Goal: Task Accomplishment & Management: Manage account settings

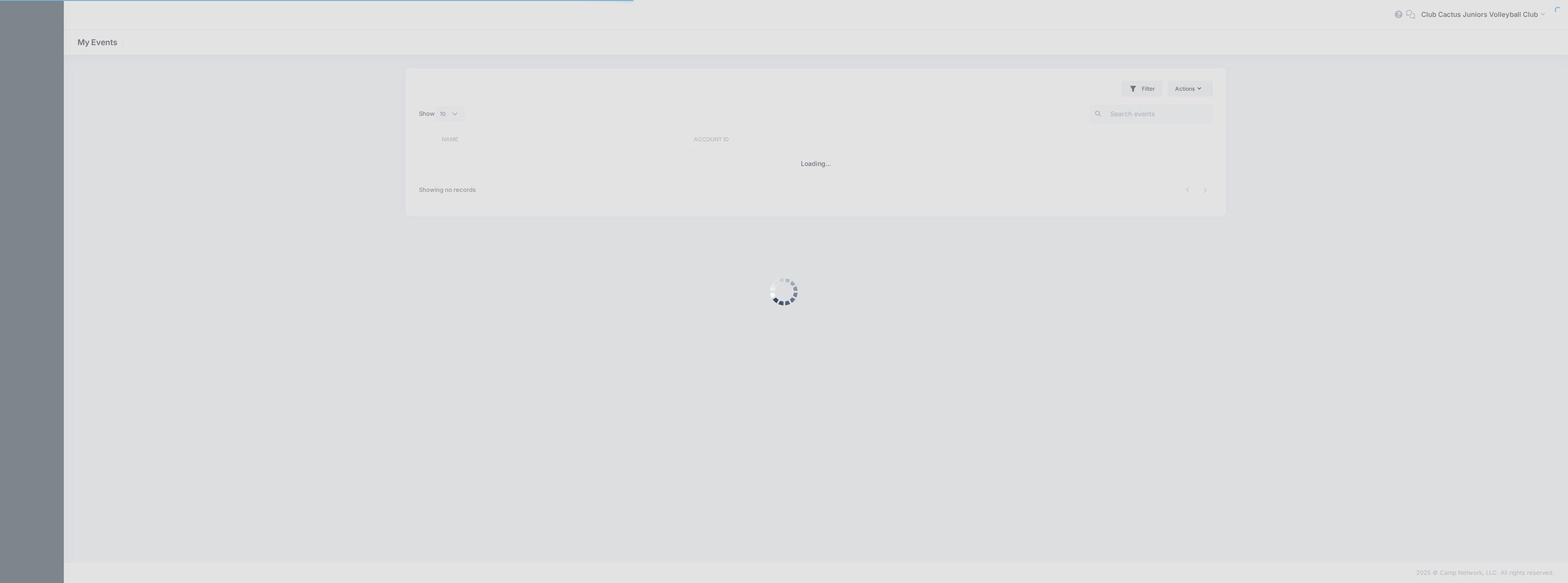
select select "10"
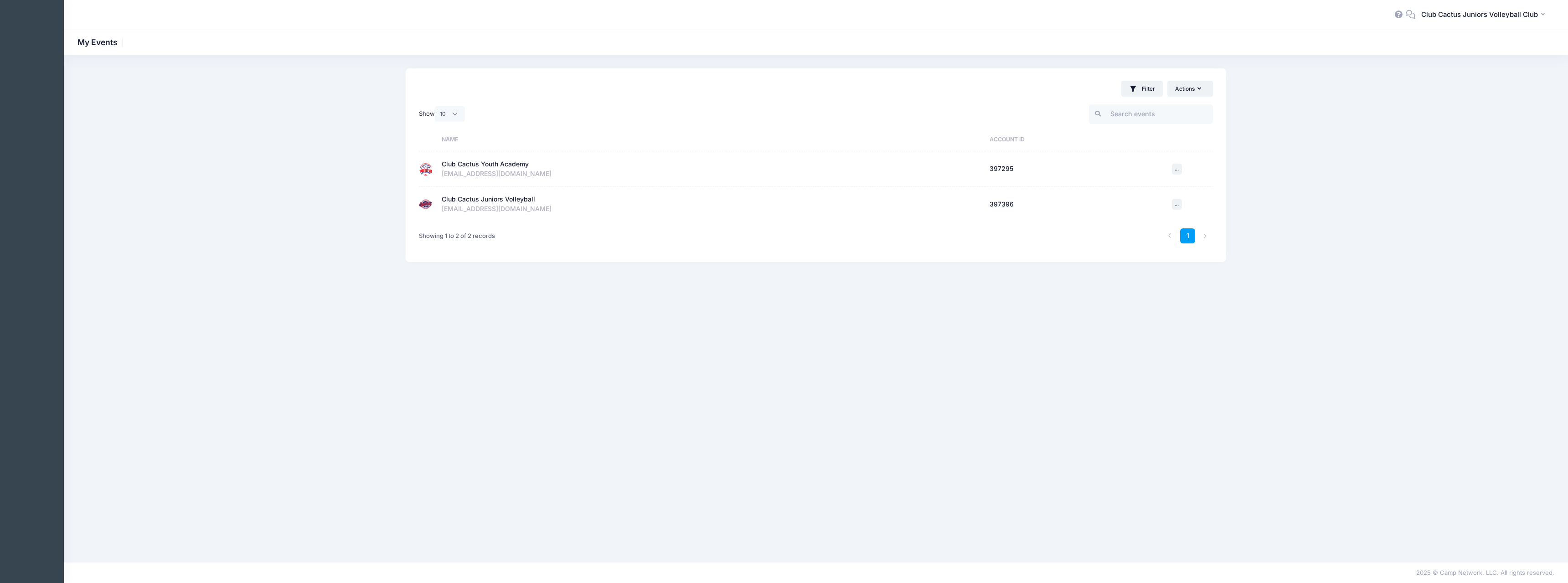
click at [502, 165] on div "Club Cactus Youth Academy" at bounding box center [485, 164] width 87 height 10
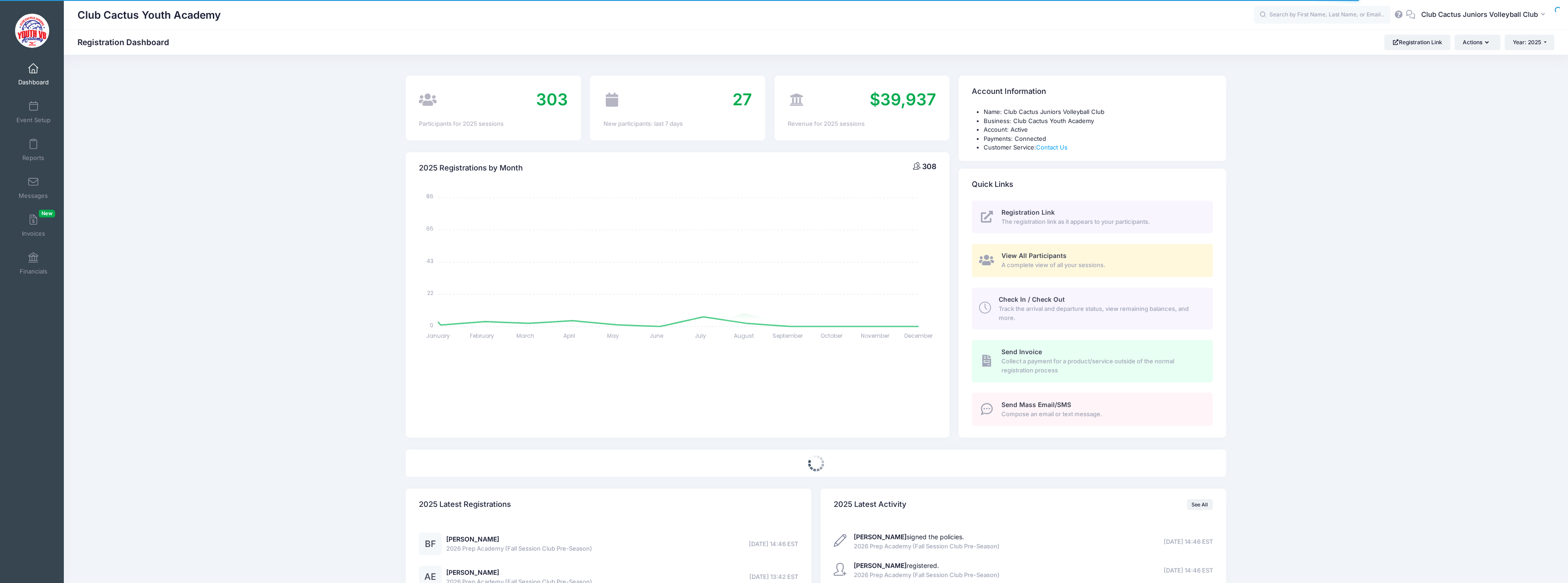
select select
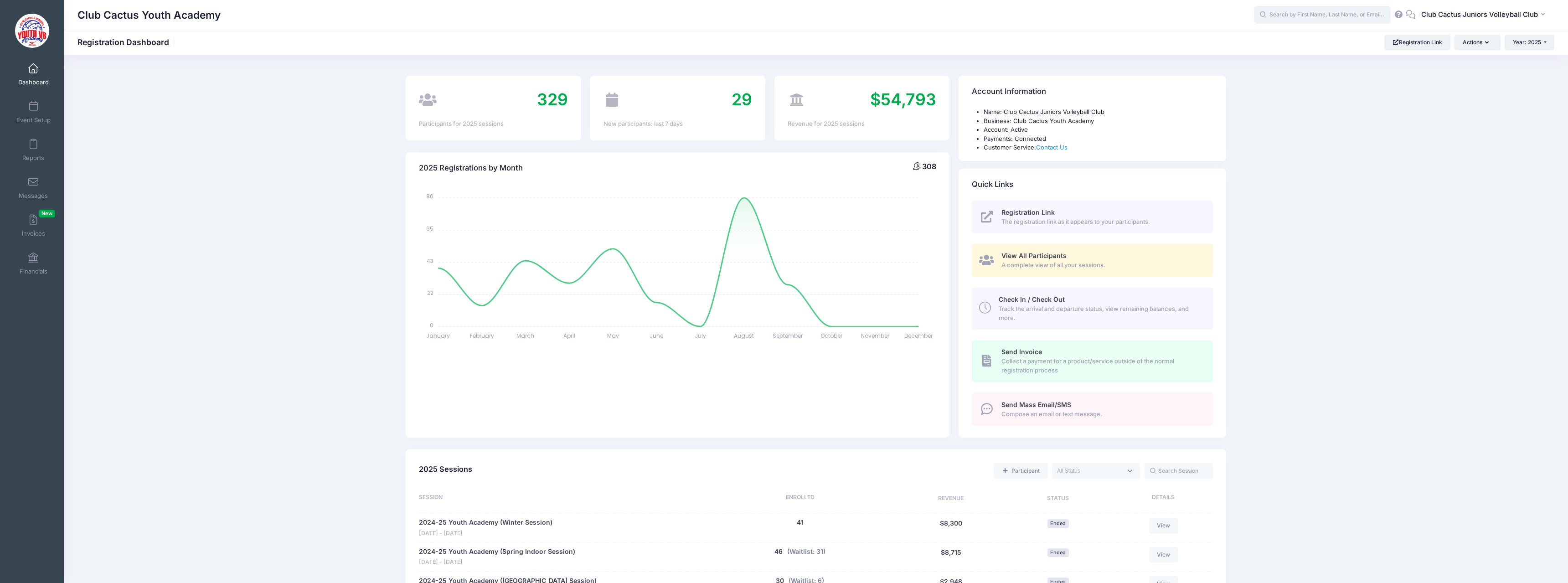
click at [1297, 16] on input "text" at bounding box center [1322, 15] width 137 height 18
click at [1295, 77] on strong "Caldwe" at bounding box center [1297, 74] width 23 height 8
type input "Paisley Caldwell (2026 Prep Academy (Fall Session Club Pre-Season), Sep-04, 202…"
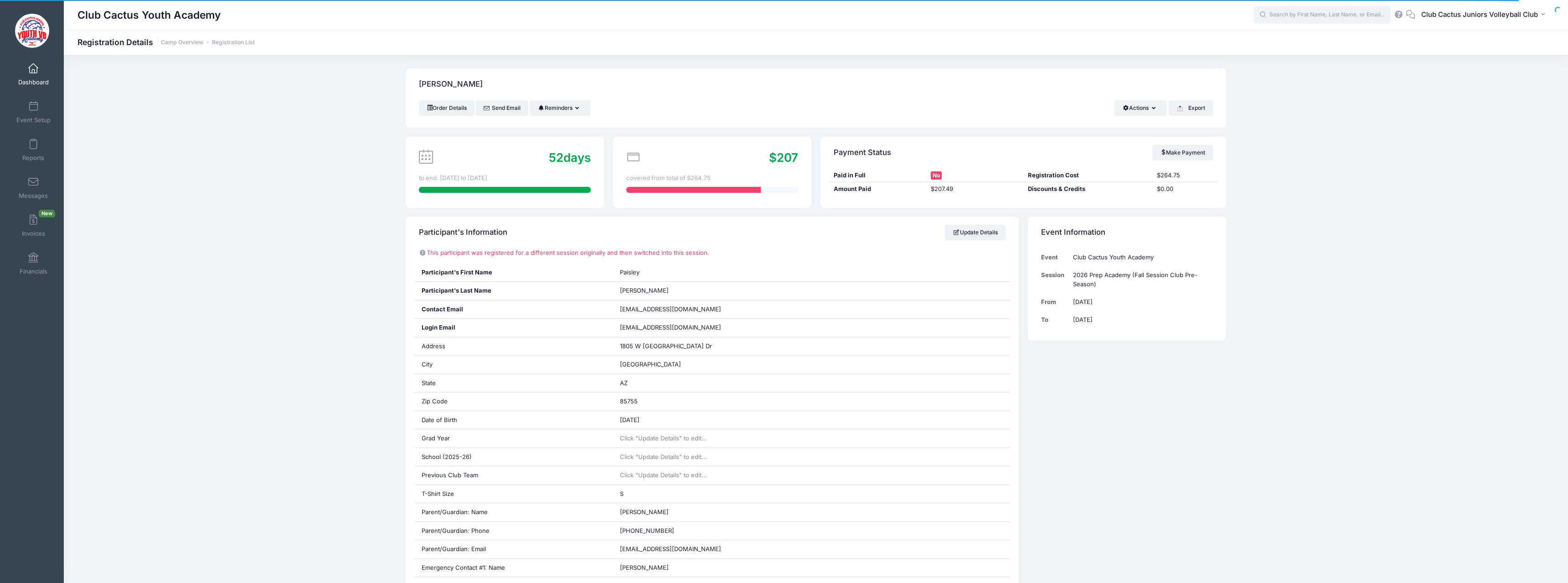
click at [1320, 12] on input "text" at bounding box center [1322, 15] width 137 height 18
click at [1317, 37] on strong "Cald" at bounding box center [1323, 38] width 14 height 8
type input "Austen Caldwell (2025-26 Youth Academy (Fall Session), Sep-03, 2025)"
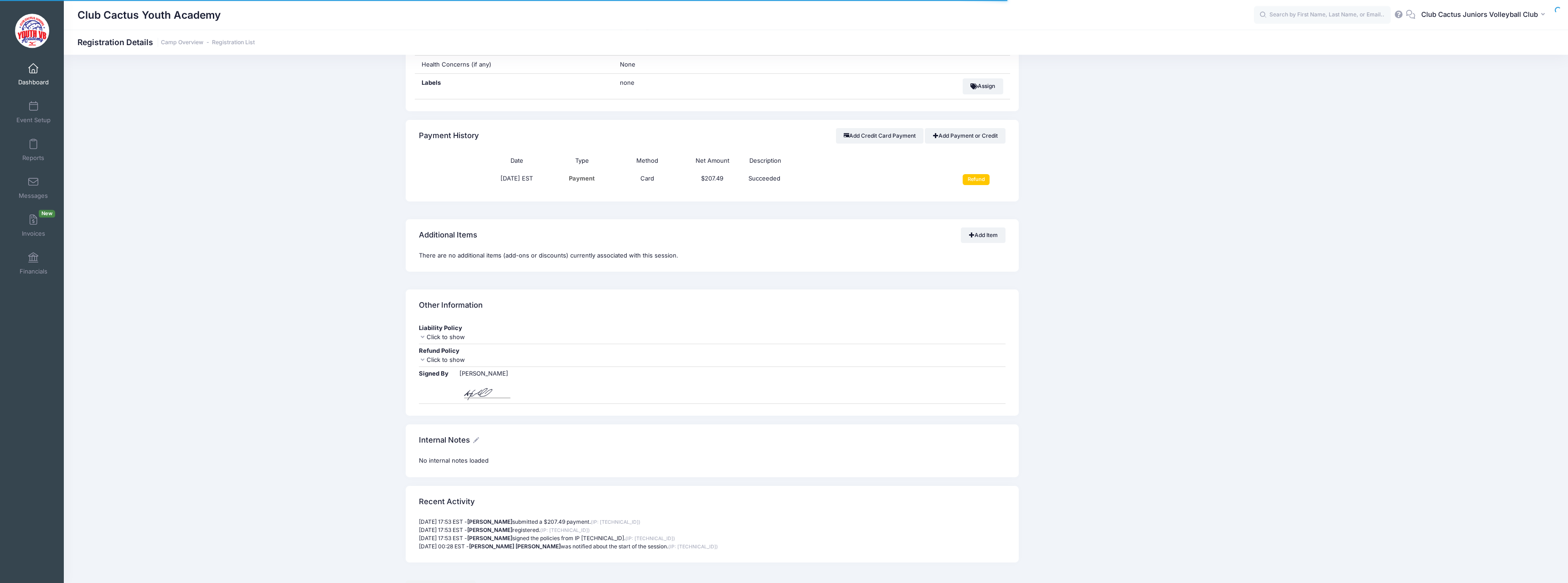
scroll to position [511, 0]
click at [977, 174] on input "Refund" at bounding box center [976, 175] width 27 height 11
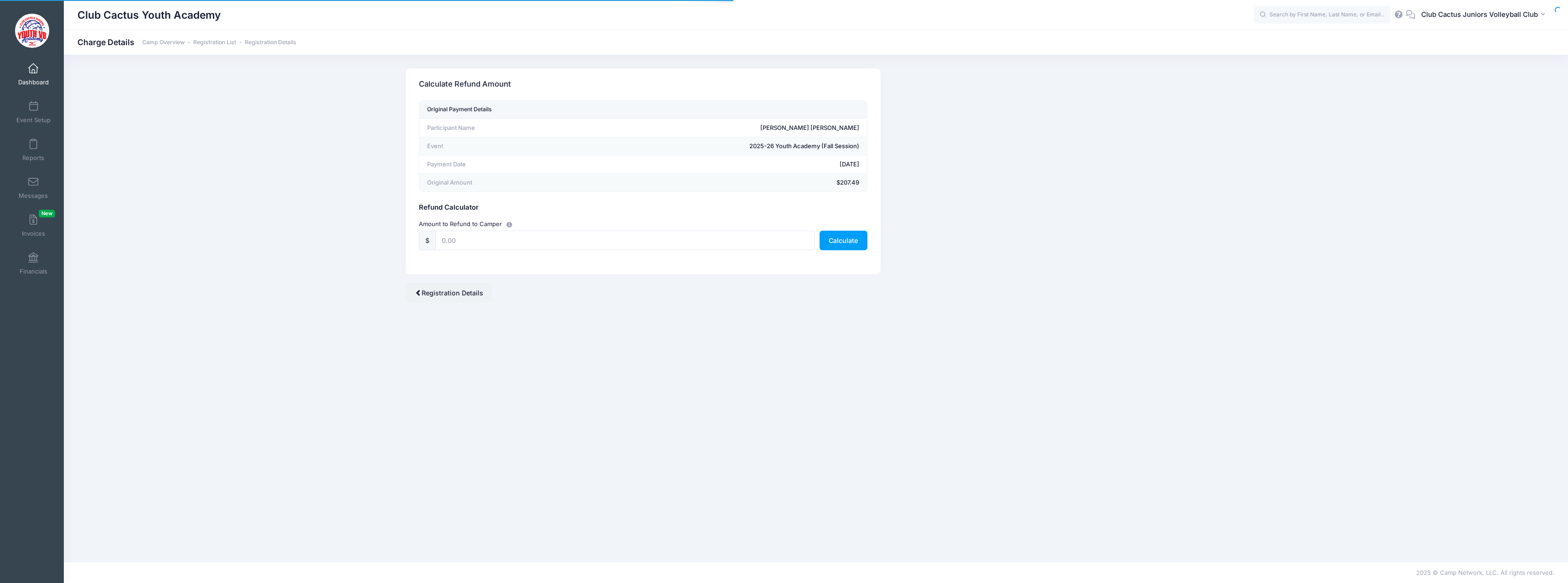
click at [455, 244] on input "text" at bounding box center [625, 240] width 380 height 19
type input "207.49"
click at [839, 240] on button "Calculate" at bounding box center [843, 240] width 48 height 19
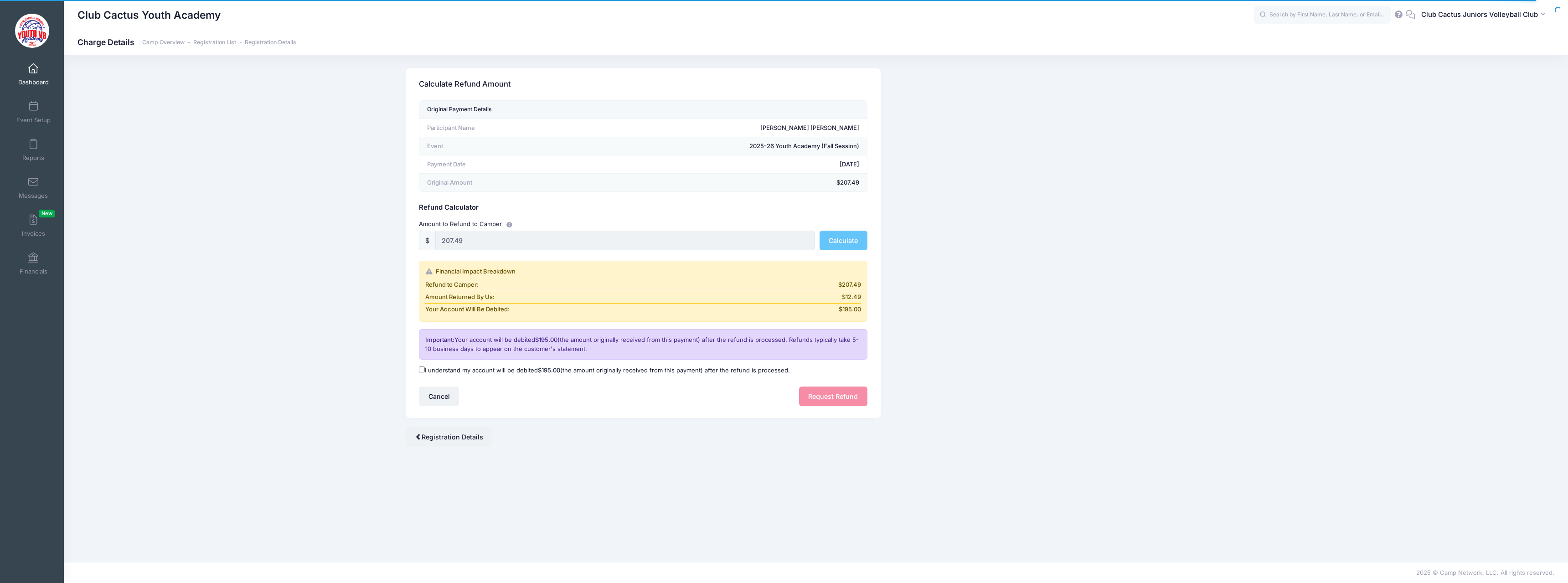
click at [422, 367] on input "I understand my account will be debited $195.00 (the amount originally received…" at bounding box center [422, 369] width 6 height 6
checkbox input "true"
click at [836, 392] on button "Request Refund" at bounding box center [833, 396] width 68 height 19
